Goal: Check status

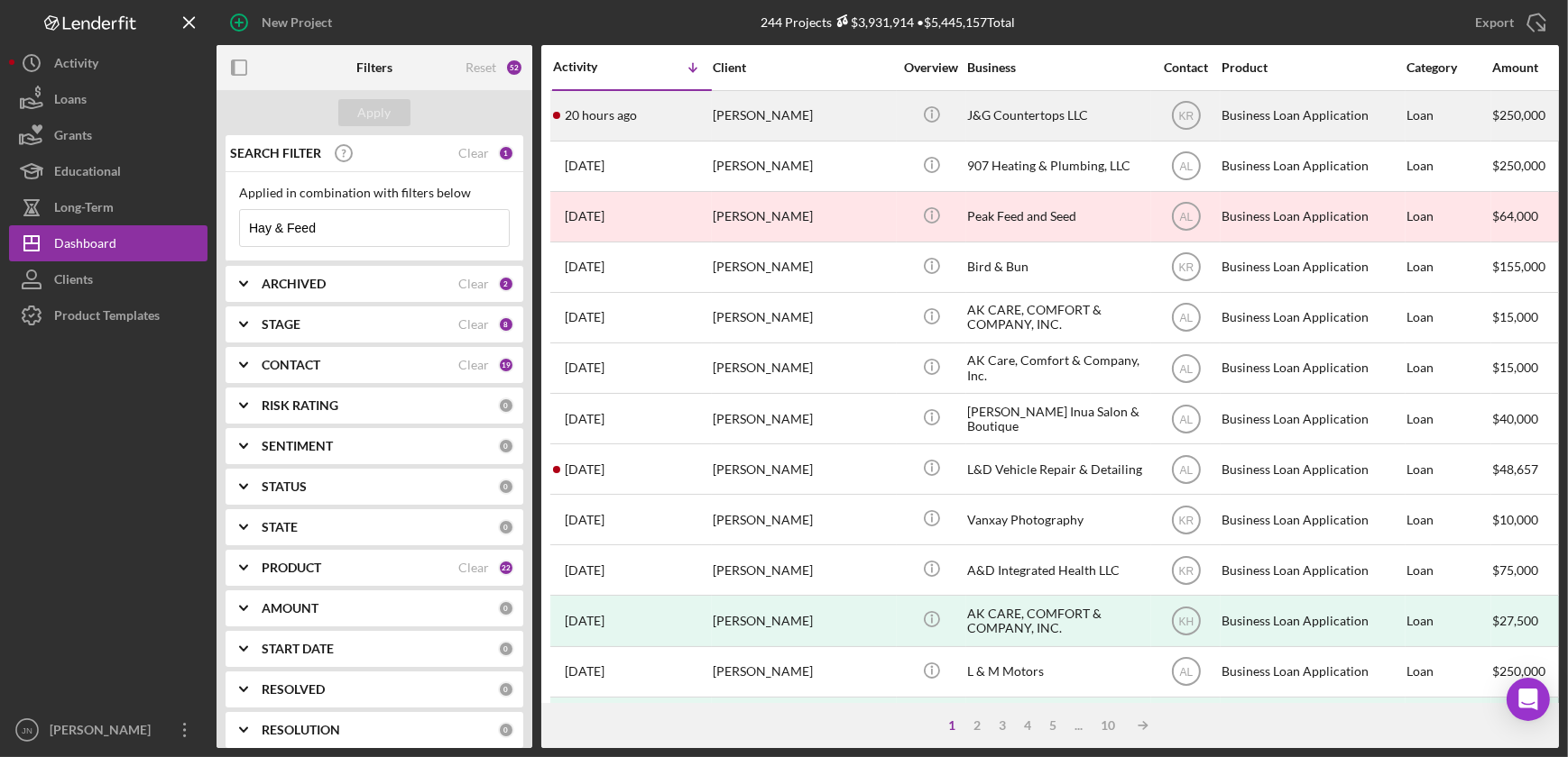
click at [751, 107] on div "[PERSON_NAME]" at bounding box center [802, 115] width 180 height 48
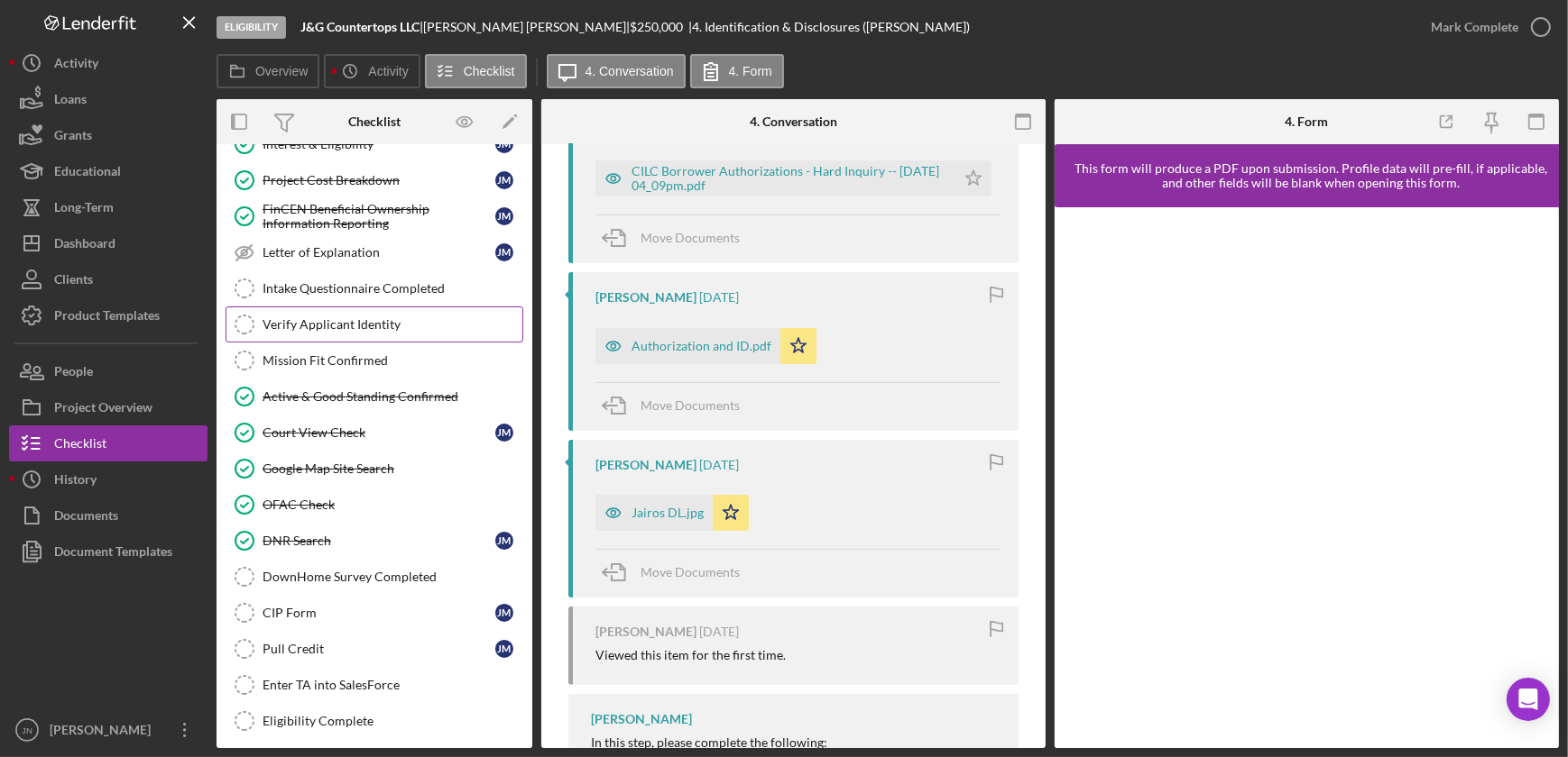
scroll to position [245, 0]
click at [368, 425] on div "Court View Check" at bounding box center [379, 432] width 233 height 15
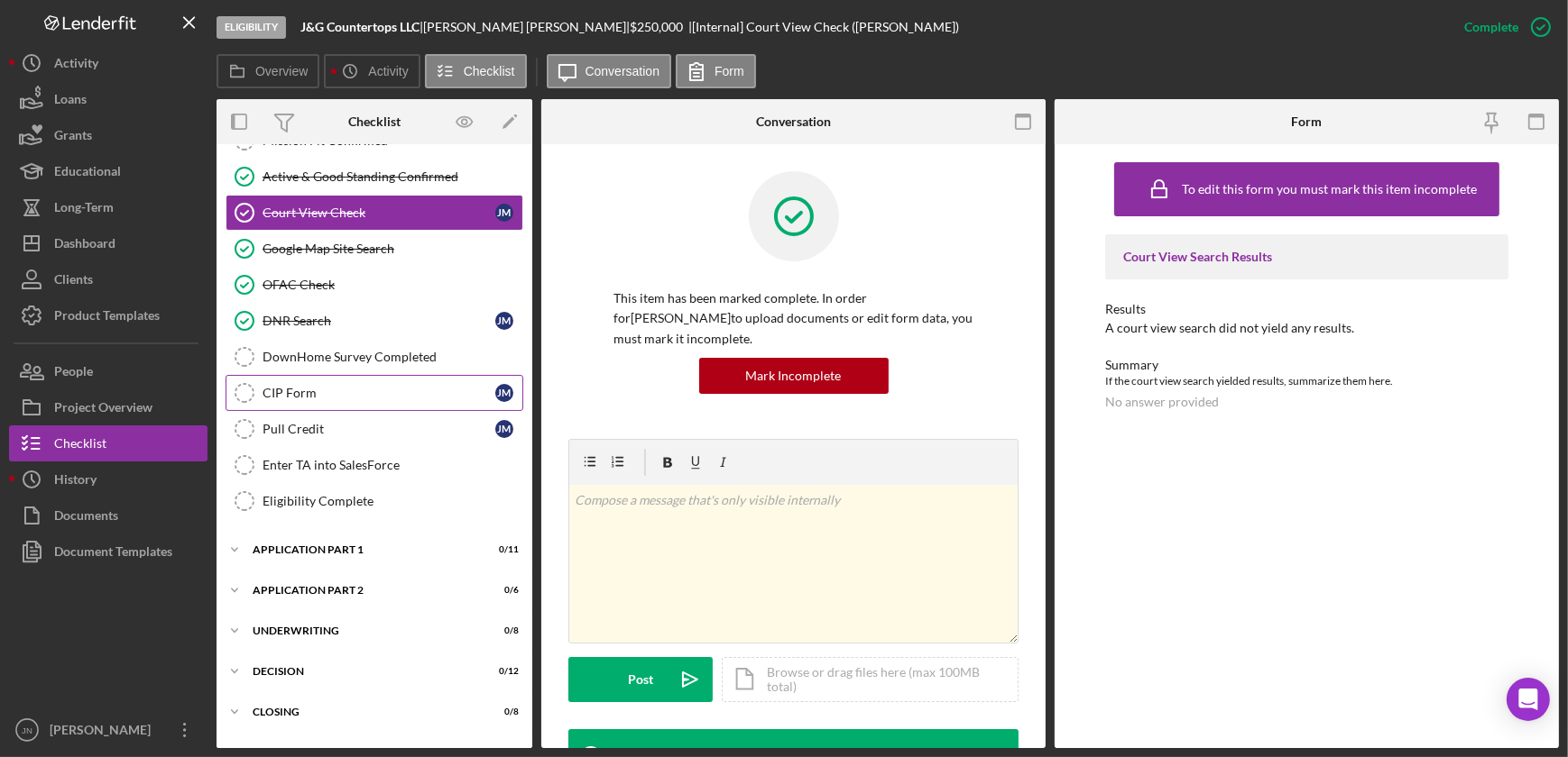
scroll to position [492, 0]
